Goal: Navigation & Orientation: Find specific page/section

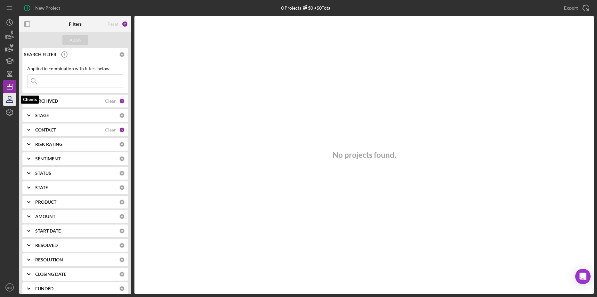
click at [8, 100] on icon "button" at bounding box center [10, 99] width 16 height 16
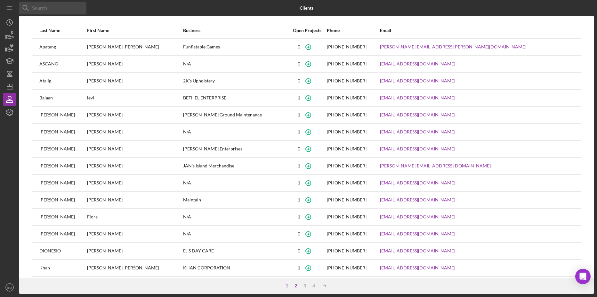
click at [295, 284] on div "2" at bounding box center [295, 285] width 9 height 5
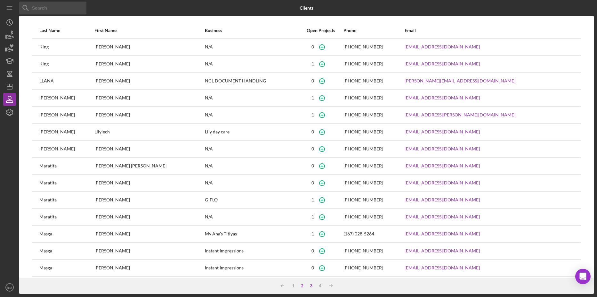
click at [311, 284] on div "3" at bounding box center [311, 285] width 9 height 5
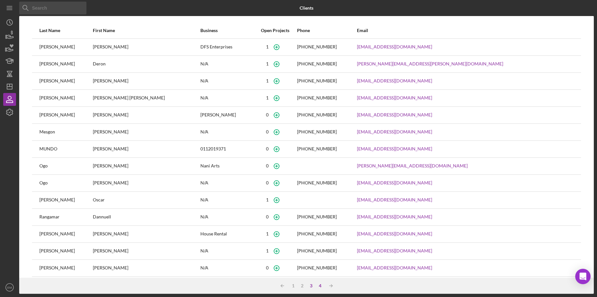
click at [322, 286] on div "4" at bounding box center [320, 285] width 9 height 5
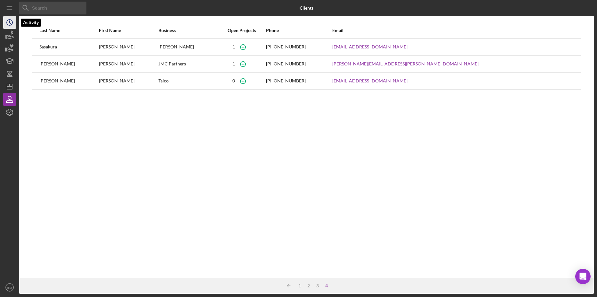
click at [10, 22] on polyline "button" at bounding box center [10, 22] width 1 height 3
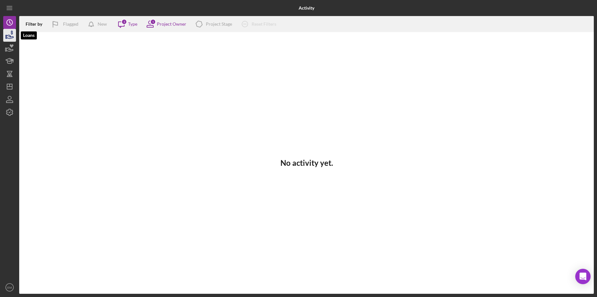
click at [8, 36] on icon "button" at bounding box center [10, 37] width 7 height 4
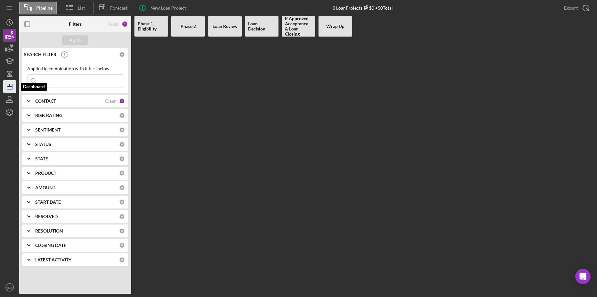
click at [9, 89] on icon "Icon/Dashboard" at bounding box center [10, 86] width 16 height 16
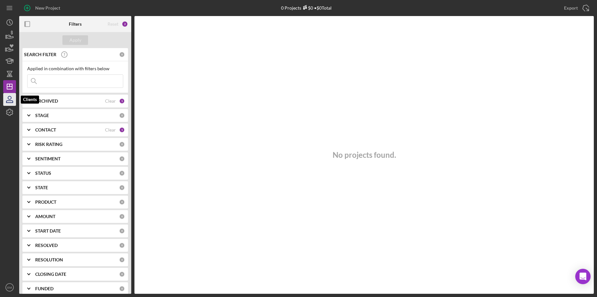
click at [12, 100] on icon "button" at bounding box center [10, 99] width 16 height 16
click at [62, 101] on div "ARCHIVED" at bounding box center [70, 100] width 70 height 5
drag, startPoint x: 62, startPoint y: 101, endPoint x: 46, endPoint y: 100, distance: 16.7
click at [46, 100] on b "ARCHIVED" at bounding box center [46, 100] width 23 height 5
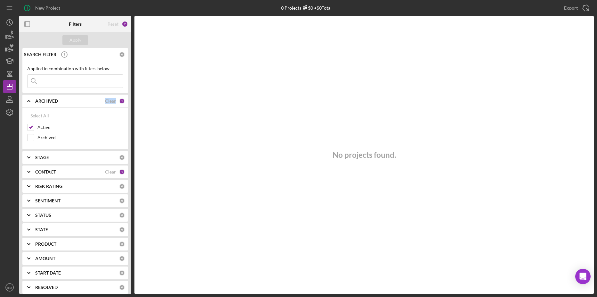
click at [46, 100] on b "ARCHIVED" at bounding box center [46, 100] width 23 height 5
drag, startPoint x: 46, startPoint y: 100, endPoint x: 121, endPoint y: 100, distance: 75.6
click at [121, 100] on div "1" at bounding box center [122, 101] width 6 height 6
